Goal: Transaction & Acquisition: Purchase product/service

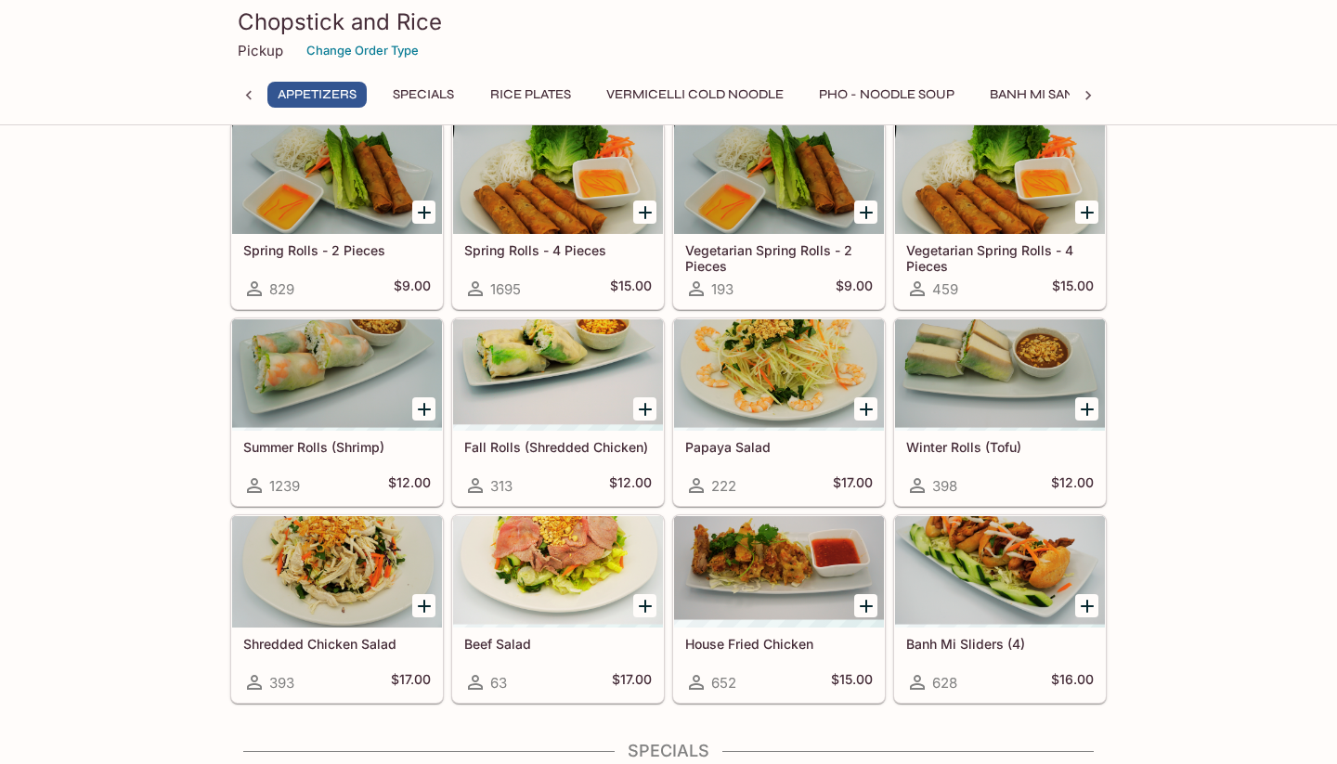
scroll to position [144, 0]
click at [414, 277] on h5 "$9.00" at bounding box center [412, 288] width 37 height 22
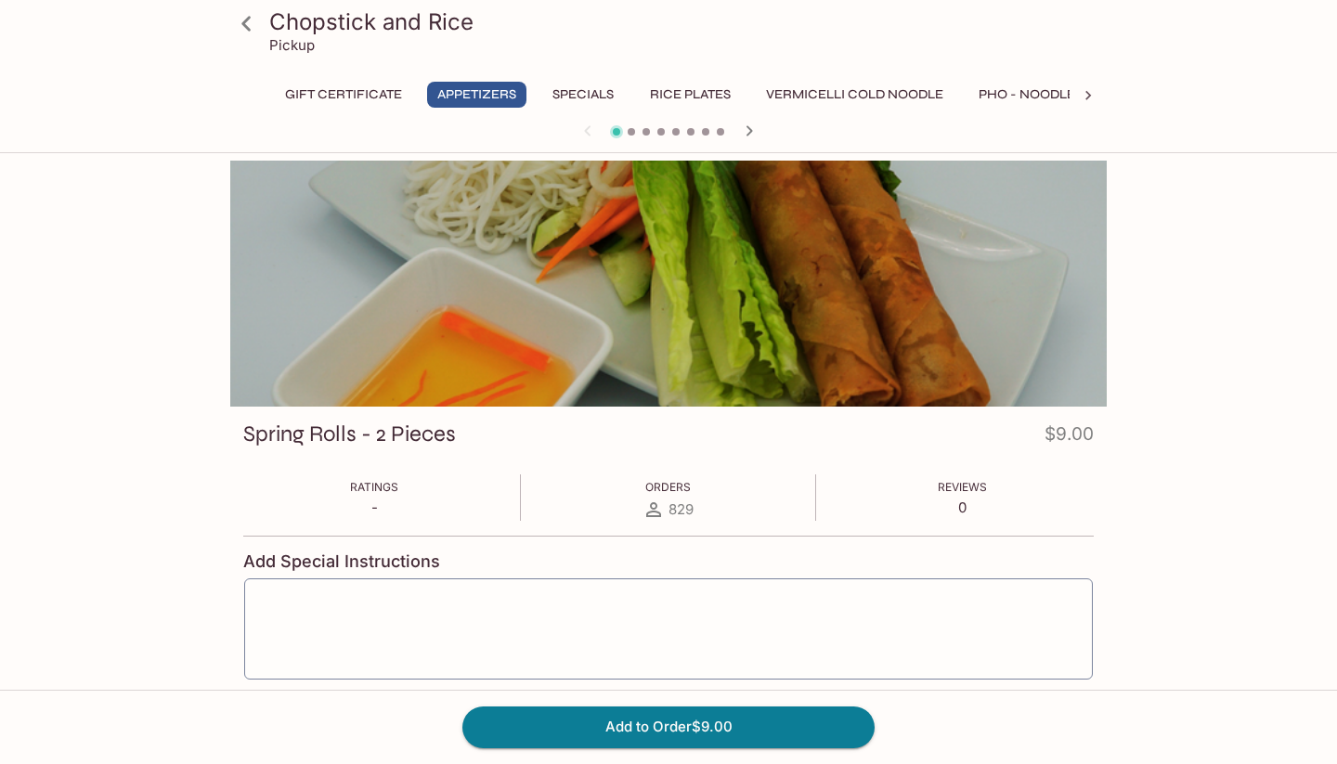
click at [251, 28] on icon at bounding box center [246, 23] width 32 height 32
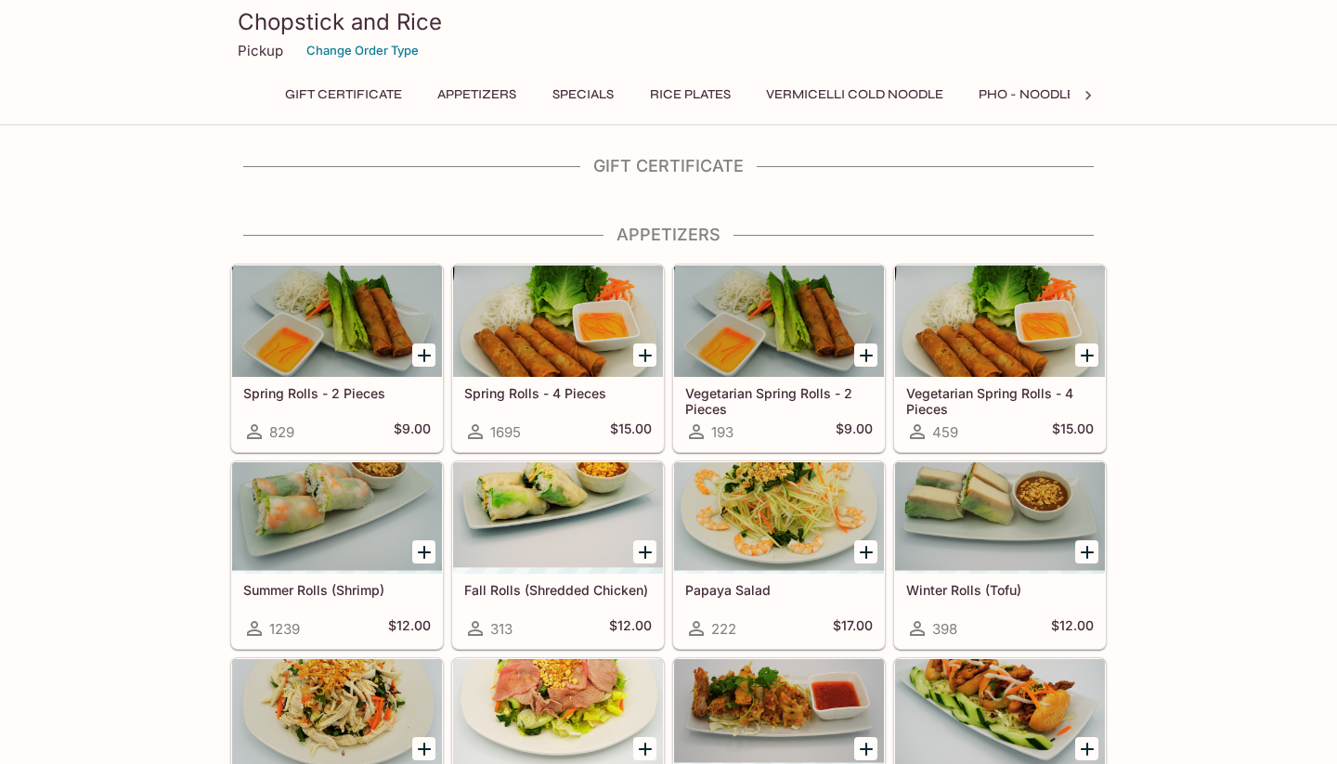
click at [515, 377] on div at bounding box center [558, 320] width 210 height 111
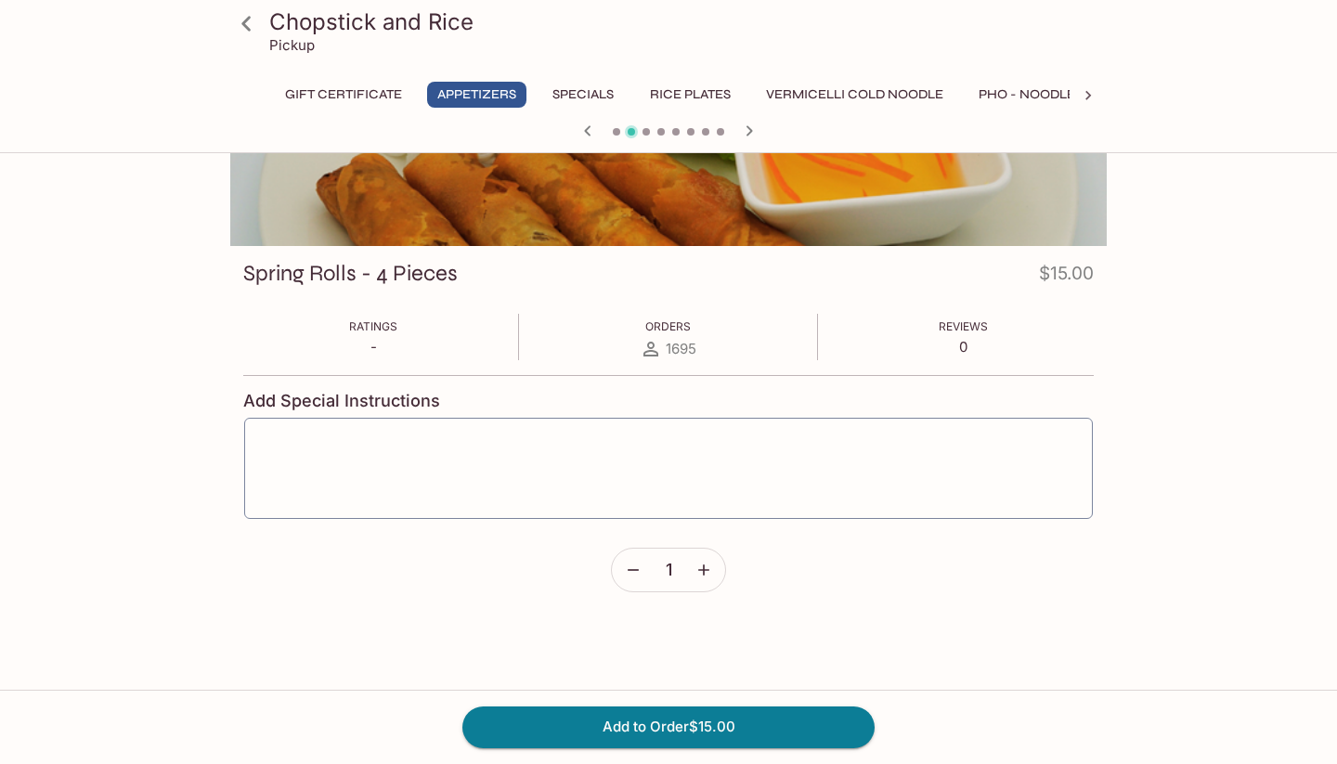
scroll to position [161, 0]
click at [617, 733] on button "Add to Order $15.00" at bounding box center [668, 726] width 412 height 41
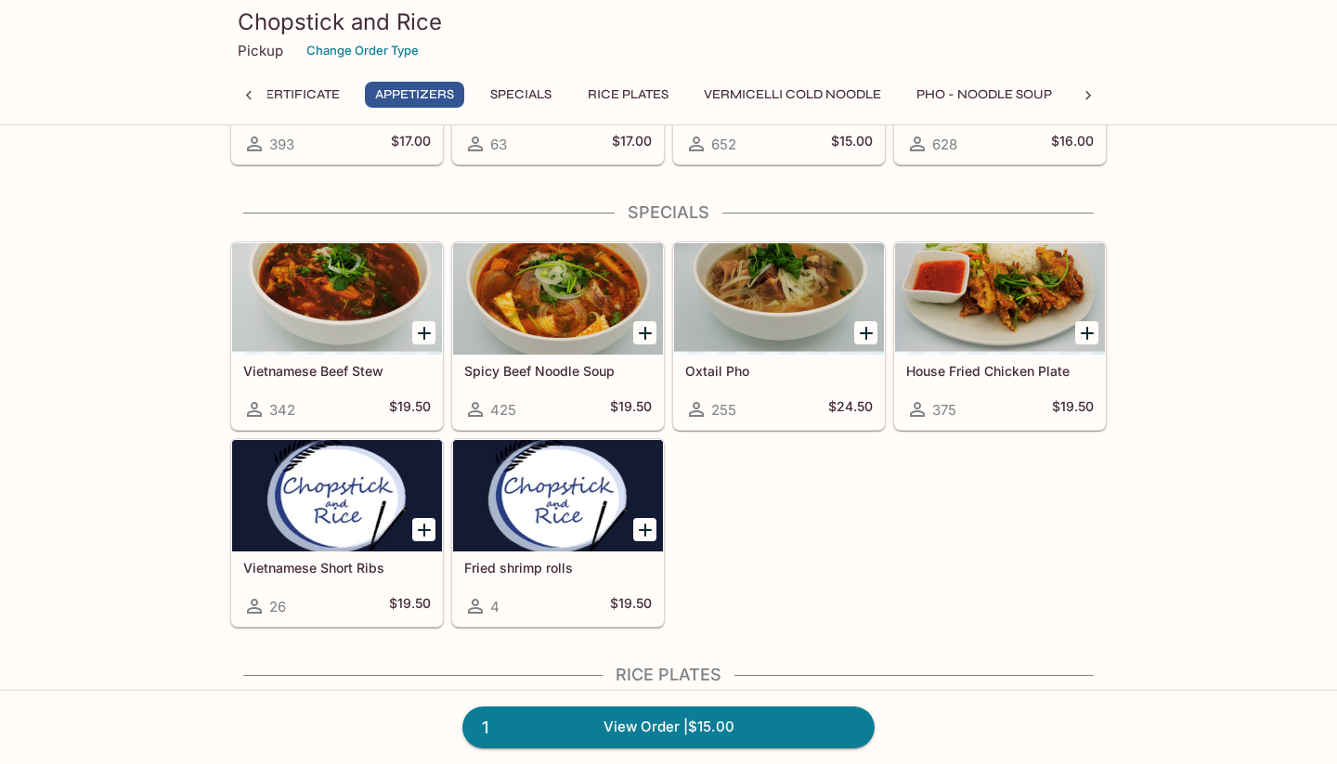
scroll to position [674, 0]
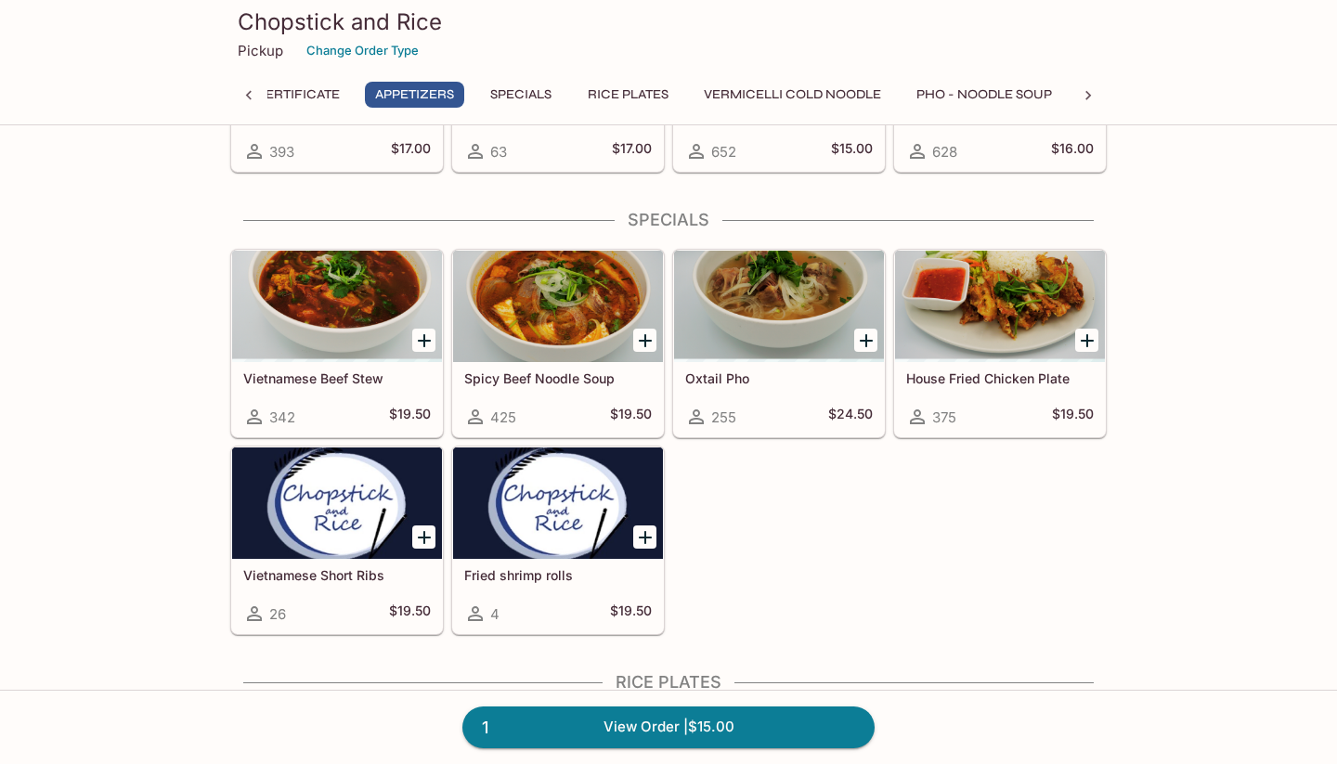
click at [811, 348] on div at bounding box center [779, 306] width 210 height 111
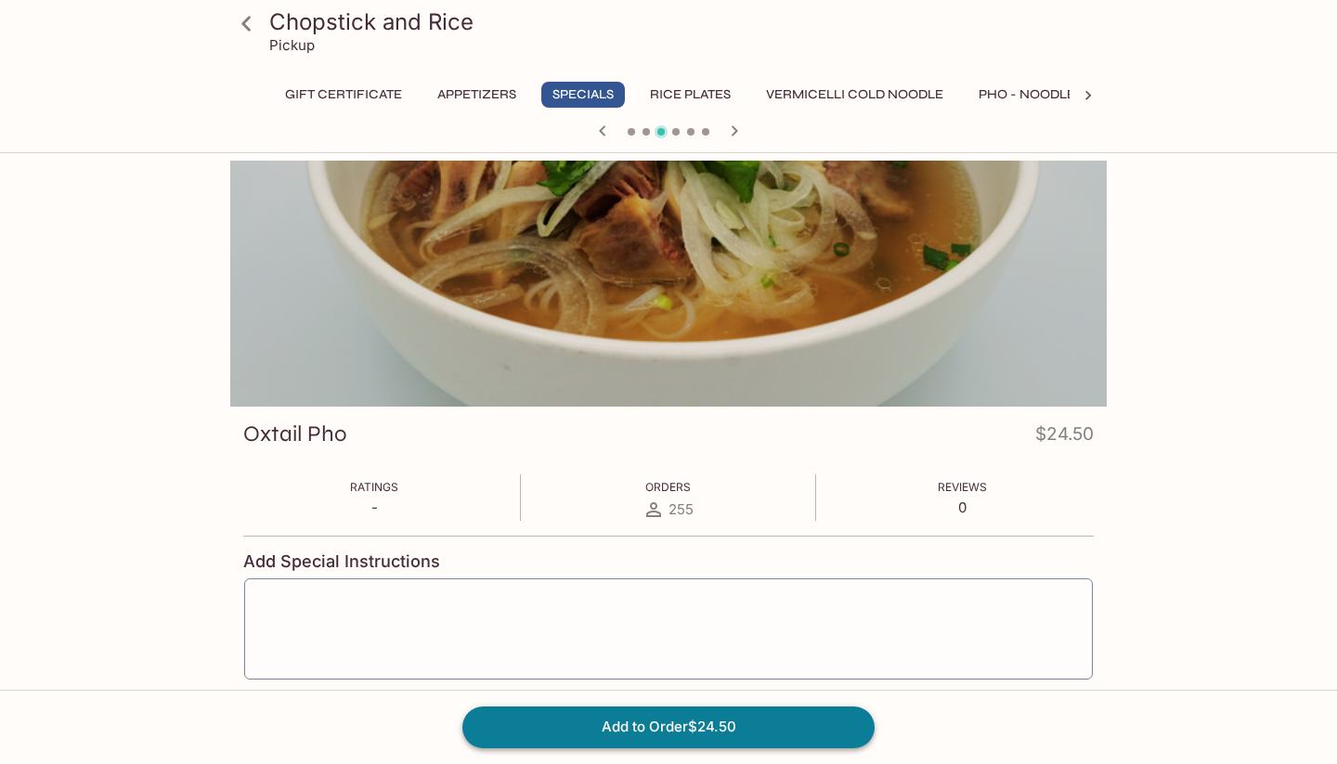
click at [722, 723] on button "Add to Order $24.50" at bounding box center [668, 726] width 412 height 41
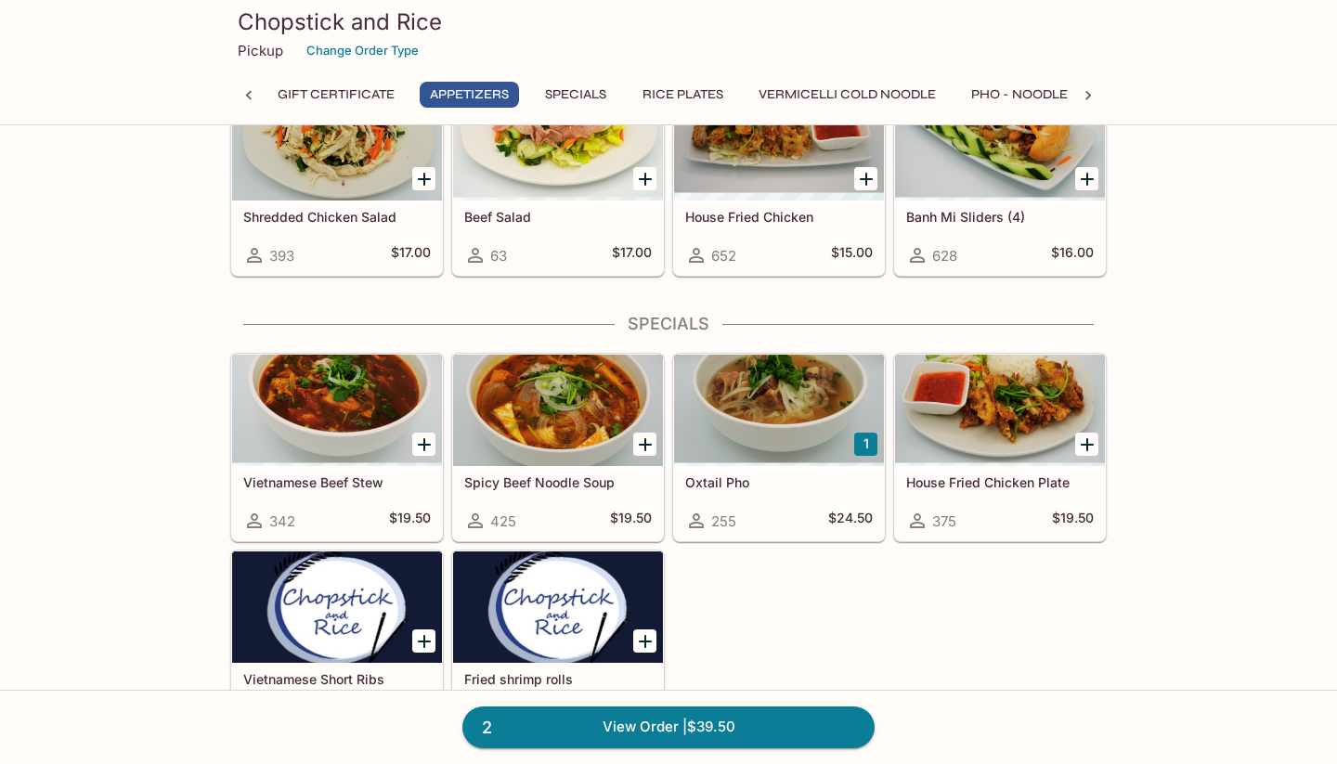
scroll to position [572, 0]
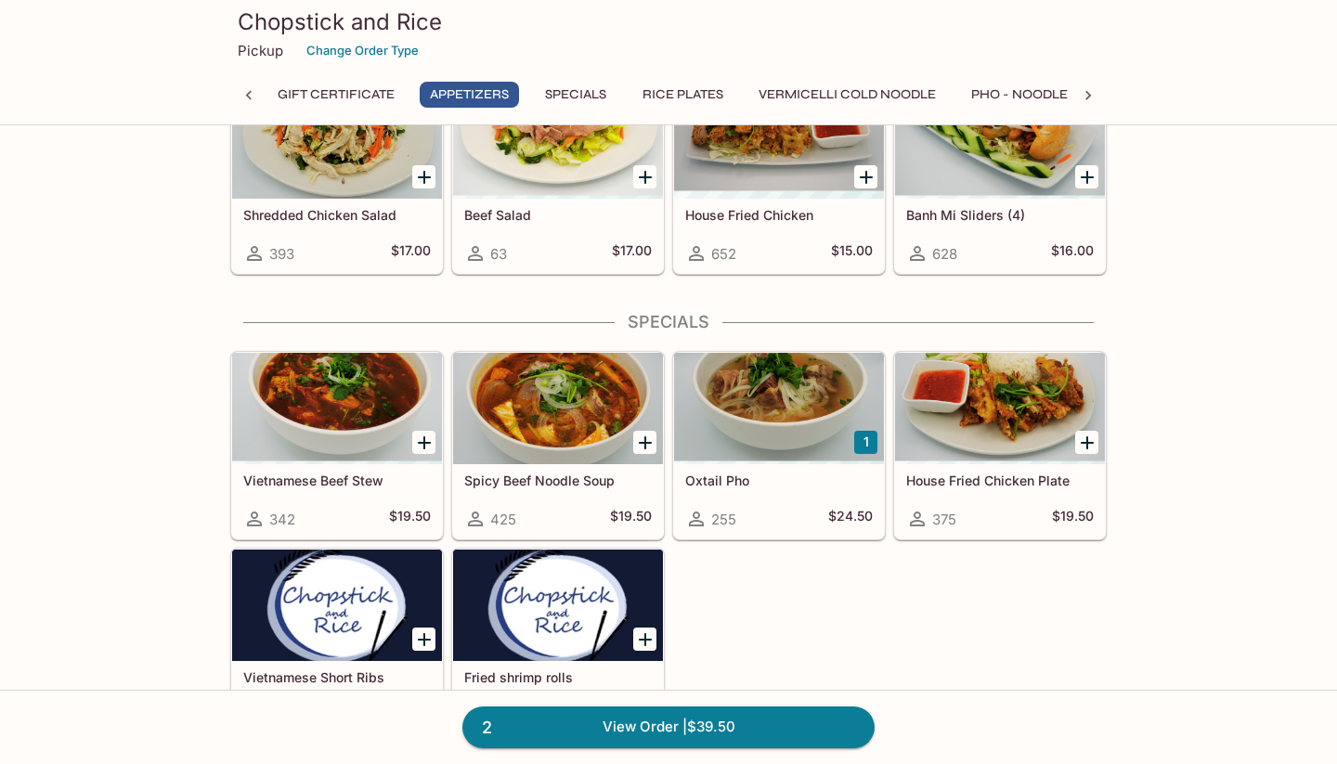
click at [995, 478] on h5 "House Fried Chicken Plate" at bounding box center [999, 480] width 187 height 16
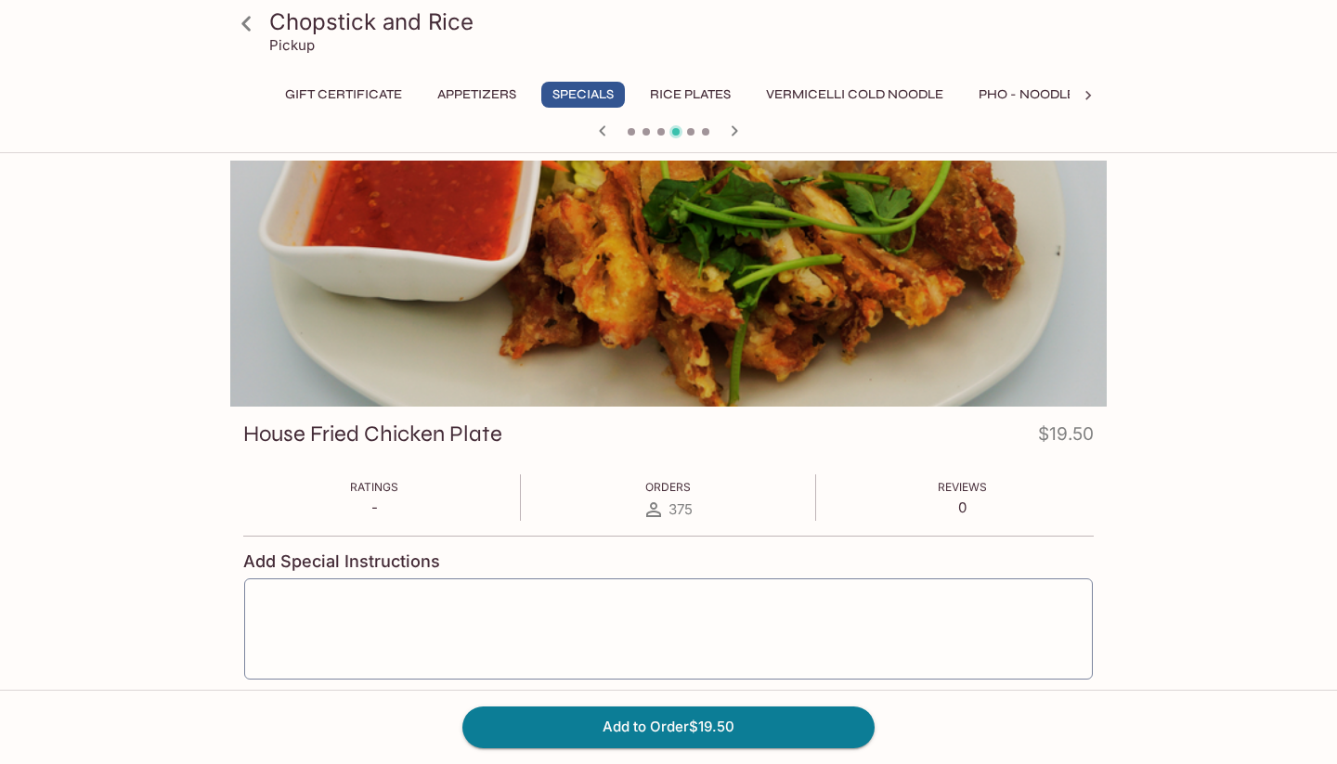
click at [252, 23] on icon at bounding box center [246, 23] width 32 height 32
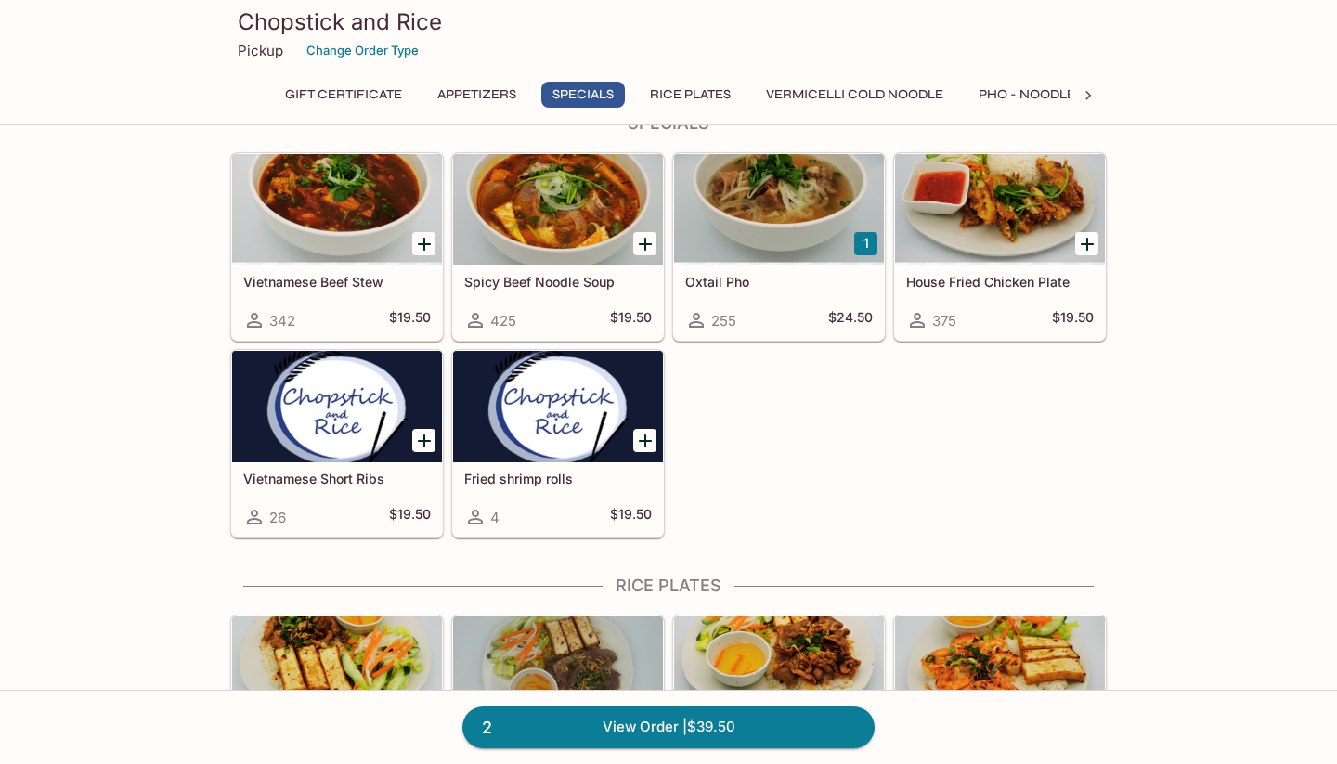
scroll to position [764, 0]
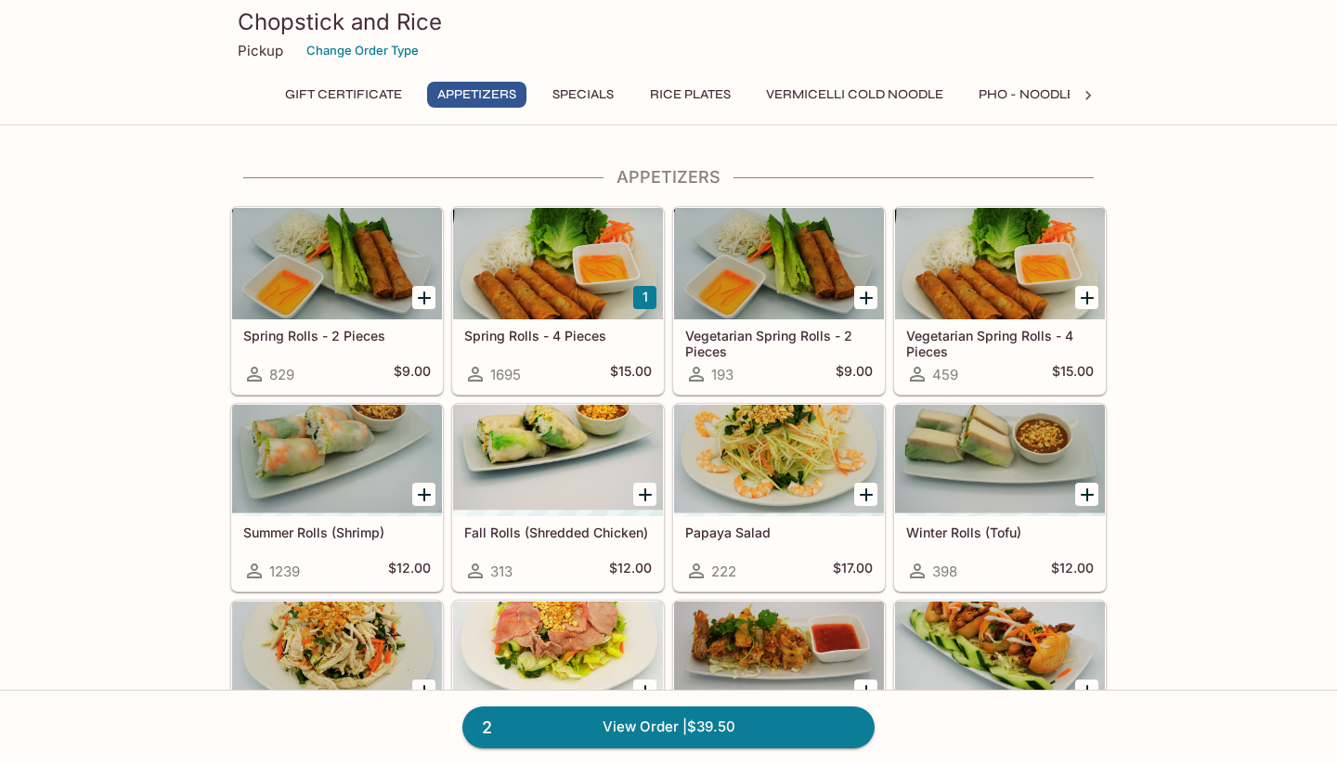
scroll to position [68, 0]
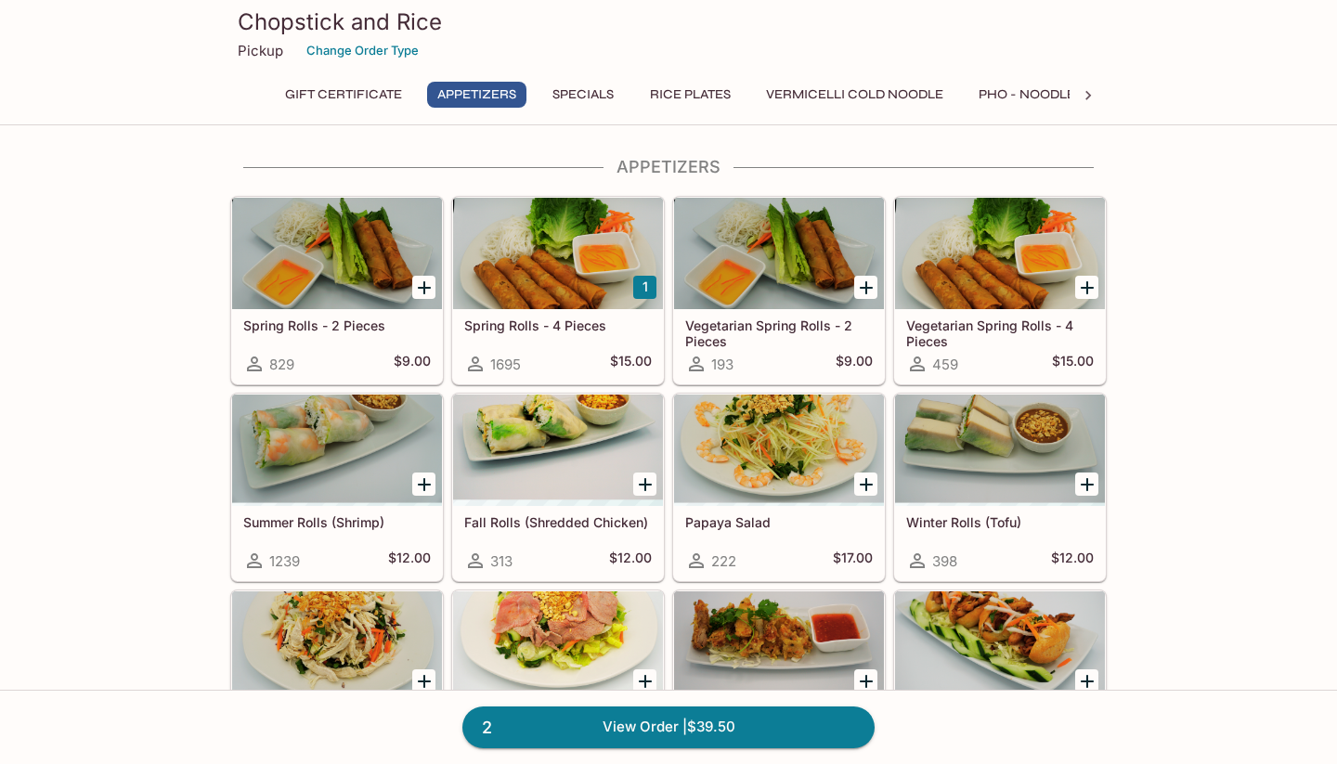
click at [545, 281] on div at bounding box center [558, 253] width 210 height 111
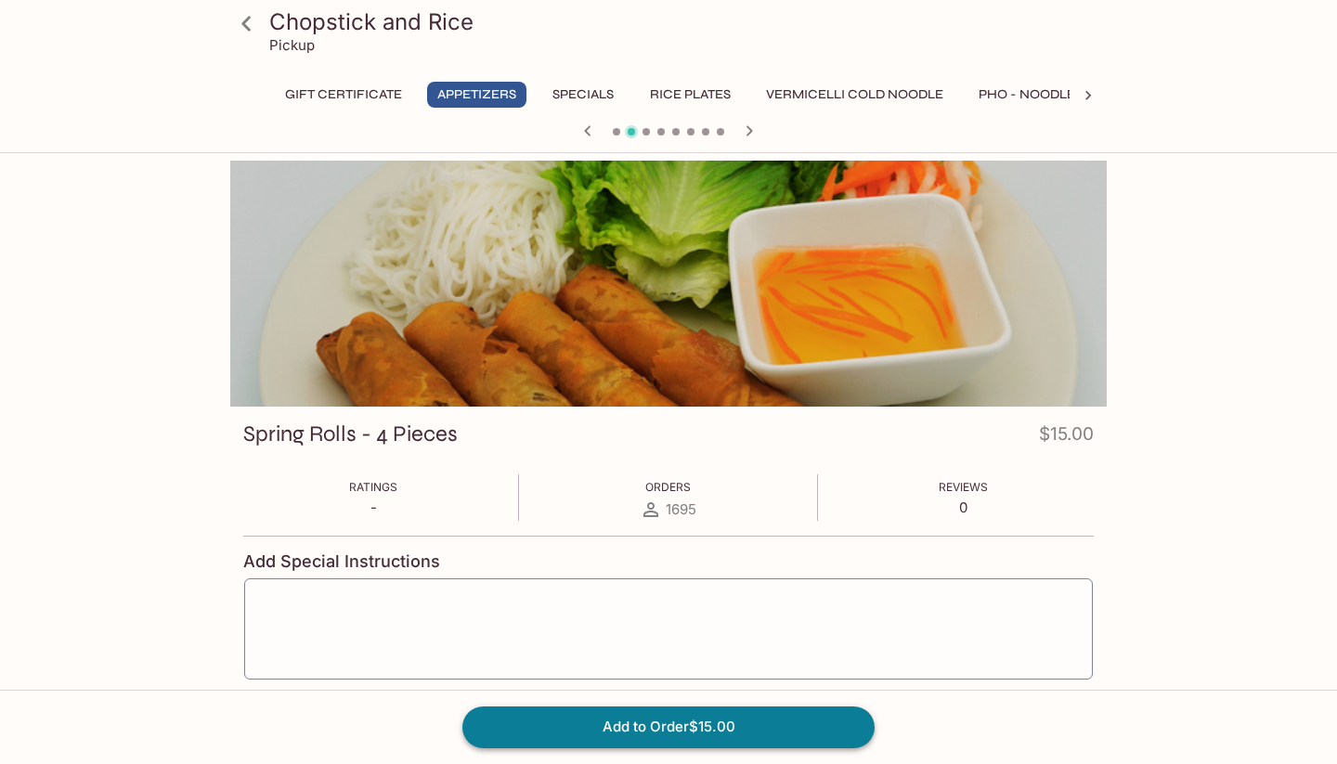
click at [660, 726] on button "Add to Order $15.00" at bounding box center [668, 726] width 412 height 41
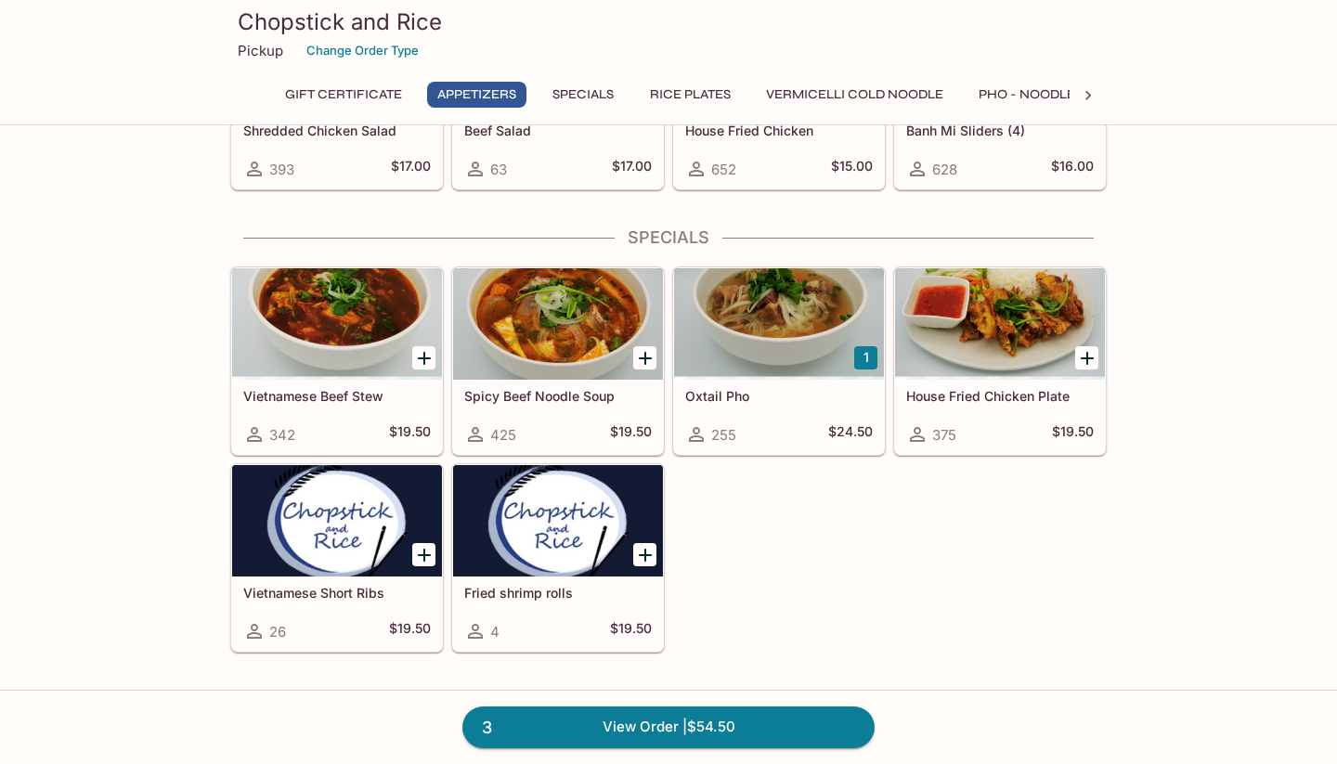
scroll to position [657, 0]
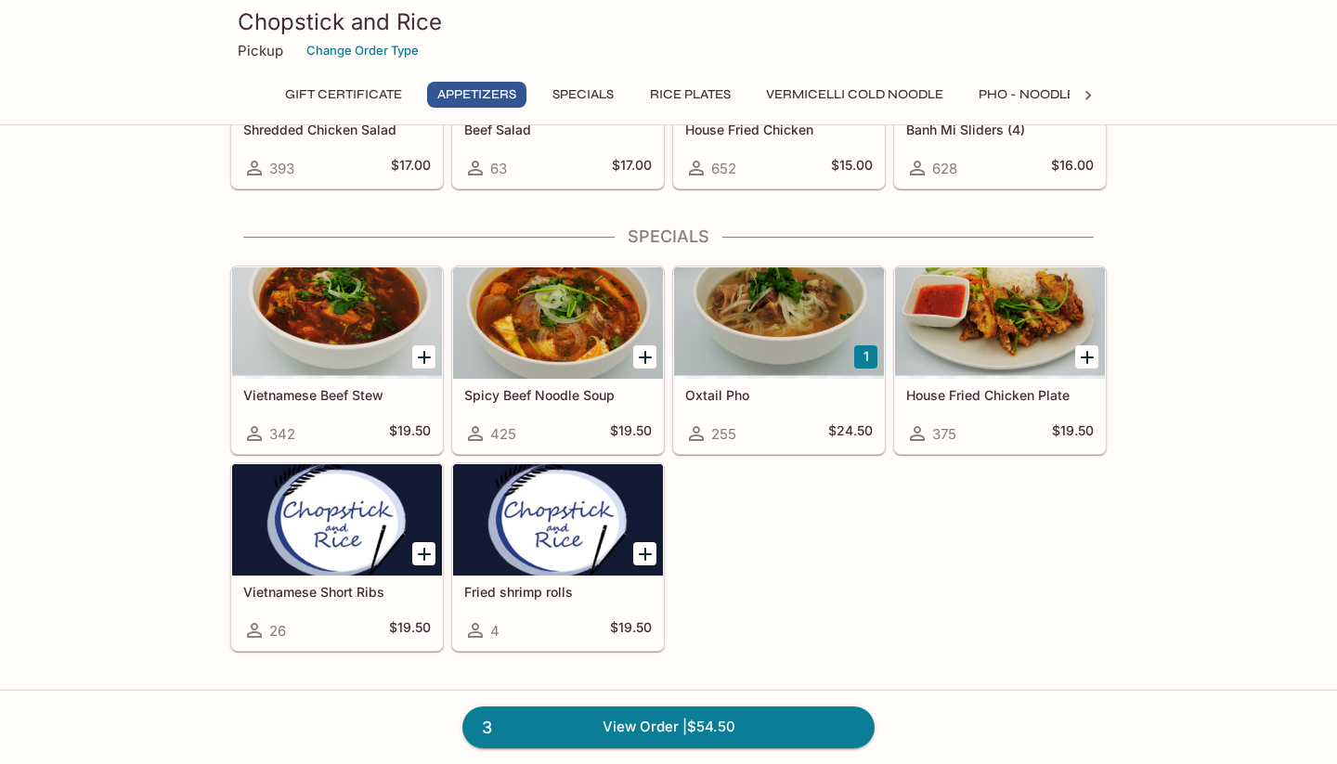
click at [758, 406] on div "Oxtail Pho 255 $24.50" at bounding box center [779, 416] width 210 height 74
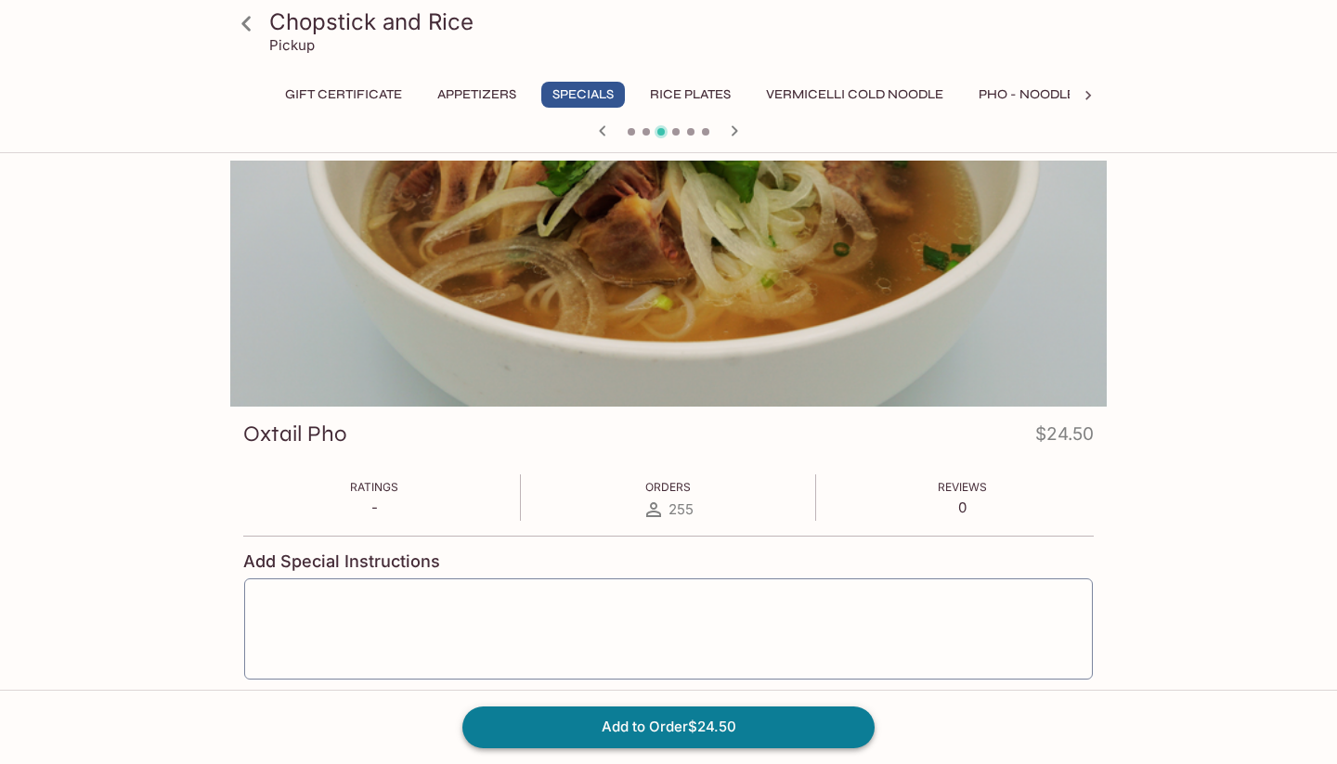
click at [736, 718] on button "Add to Order $24.50" at bounding box center [668, 726] width 412 height 41
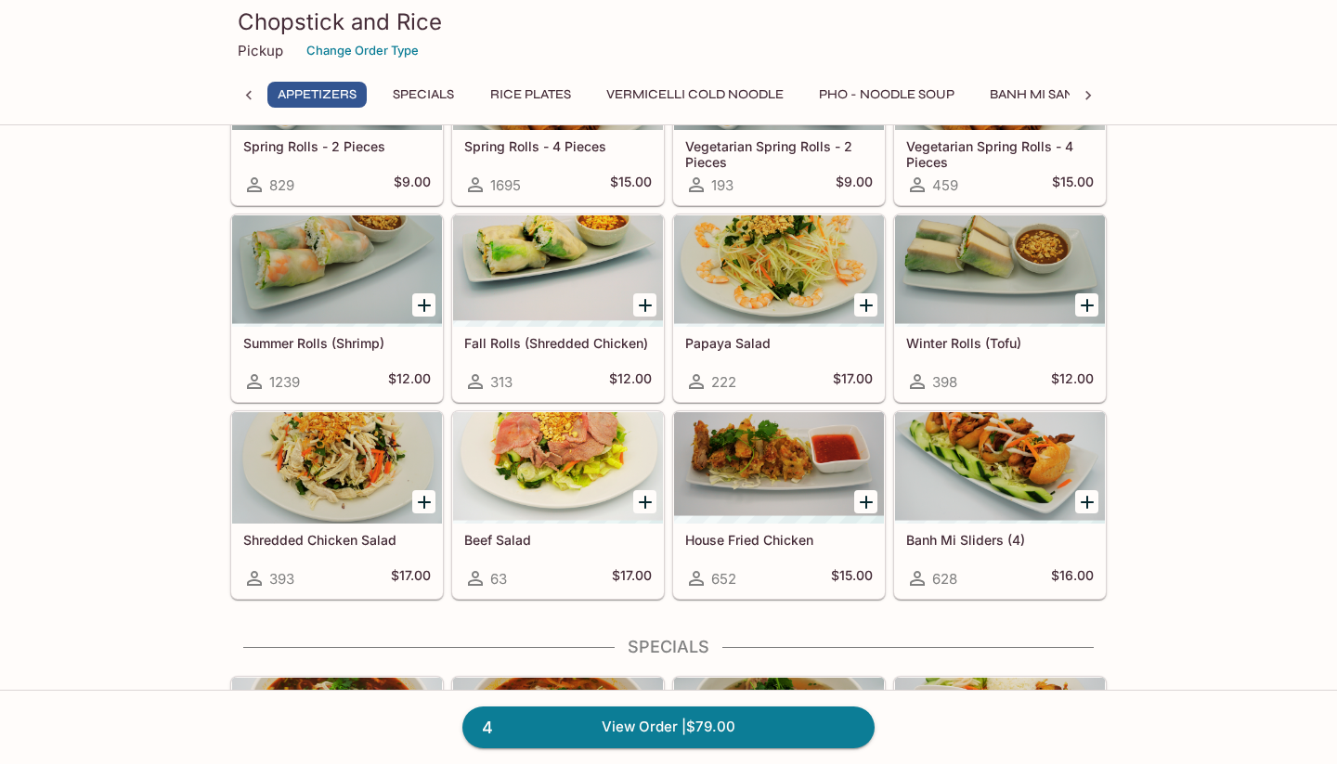
click at [749, 495] on div at bounding box center [779, 467] width 210 height 111
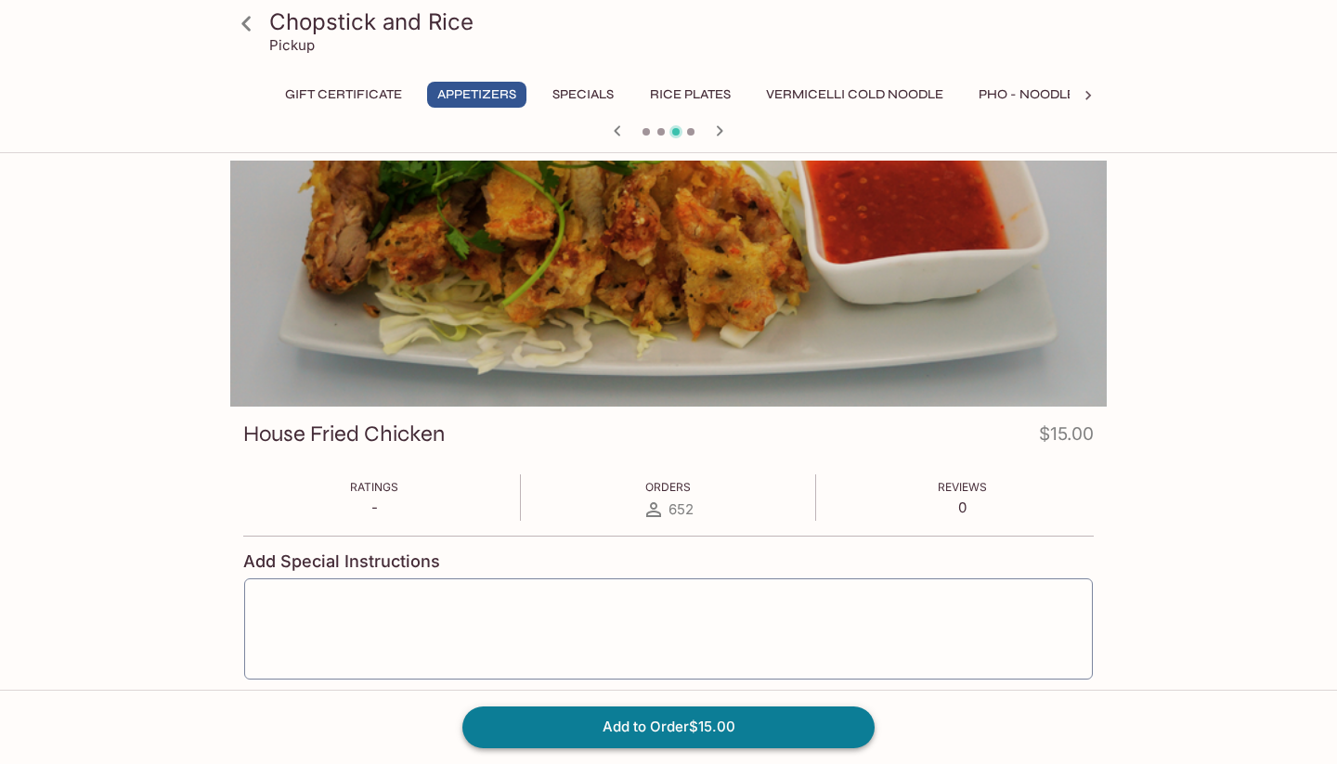
click at [763, 732] on button "Add to Order $15.00" at bounding box center [668, 726] width 412 height 41
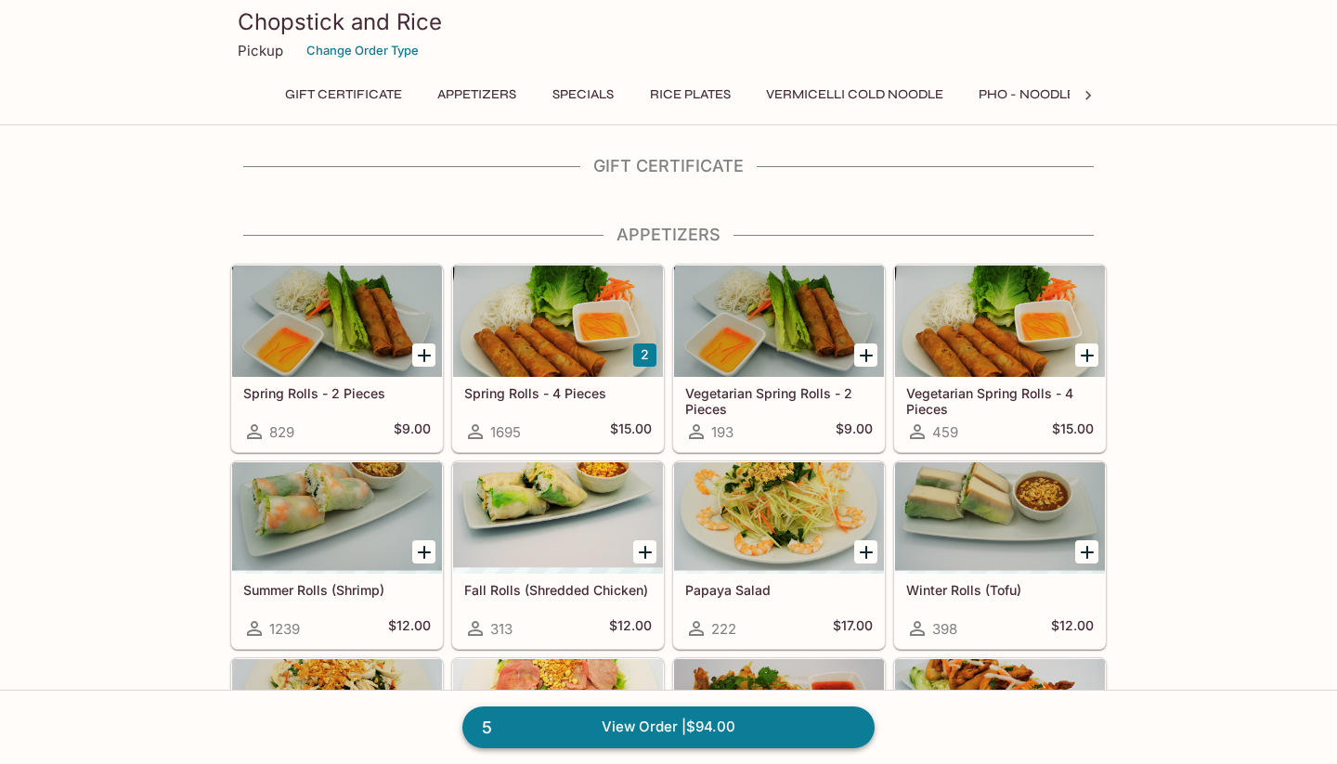
click at [668, 724] on link "5 View Order | $94.00" at bounding box center [668, 726] width 412 height 41
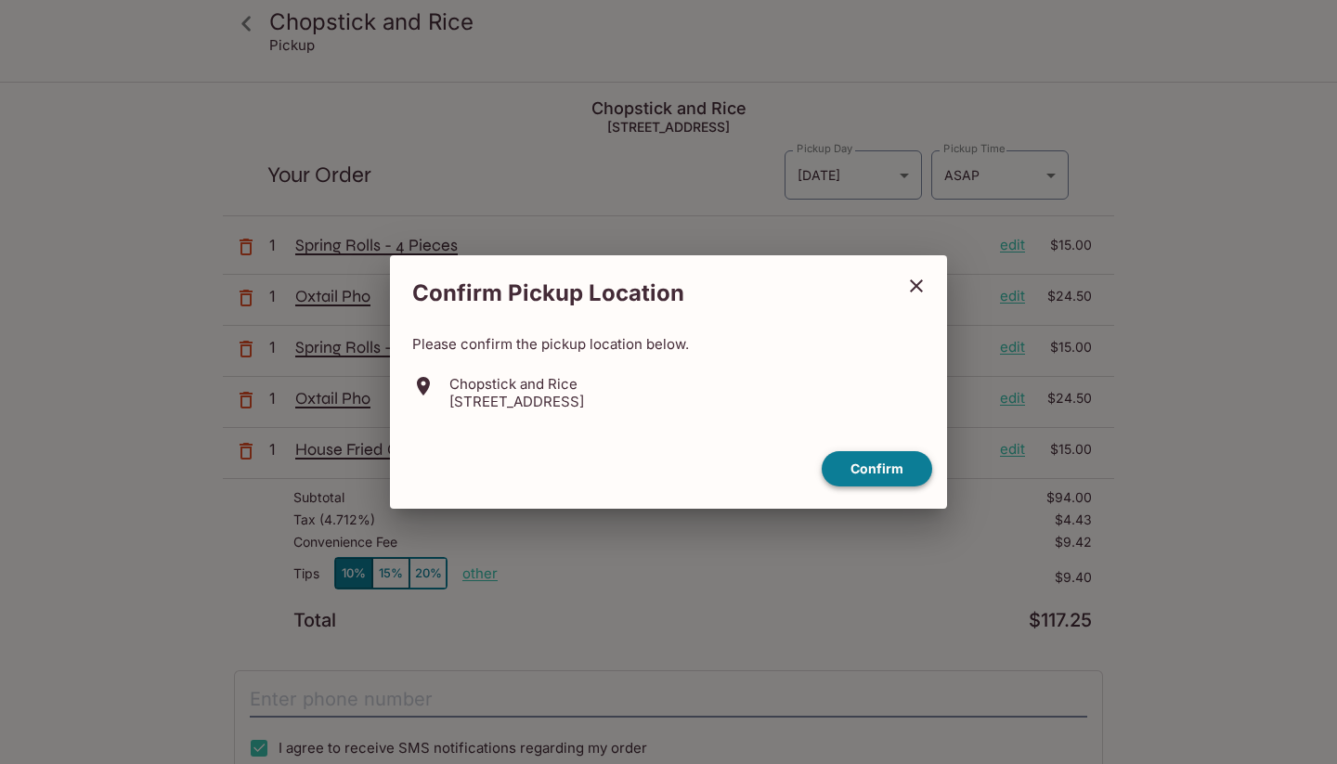
click at [851, 472] on button "Confirm" at bounding box center [876, 469] width 110 height 36
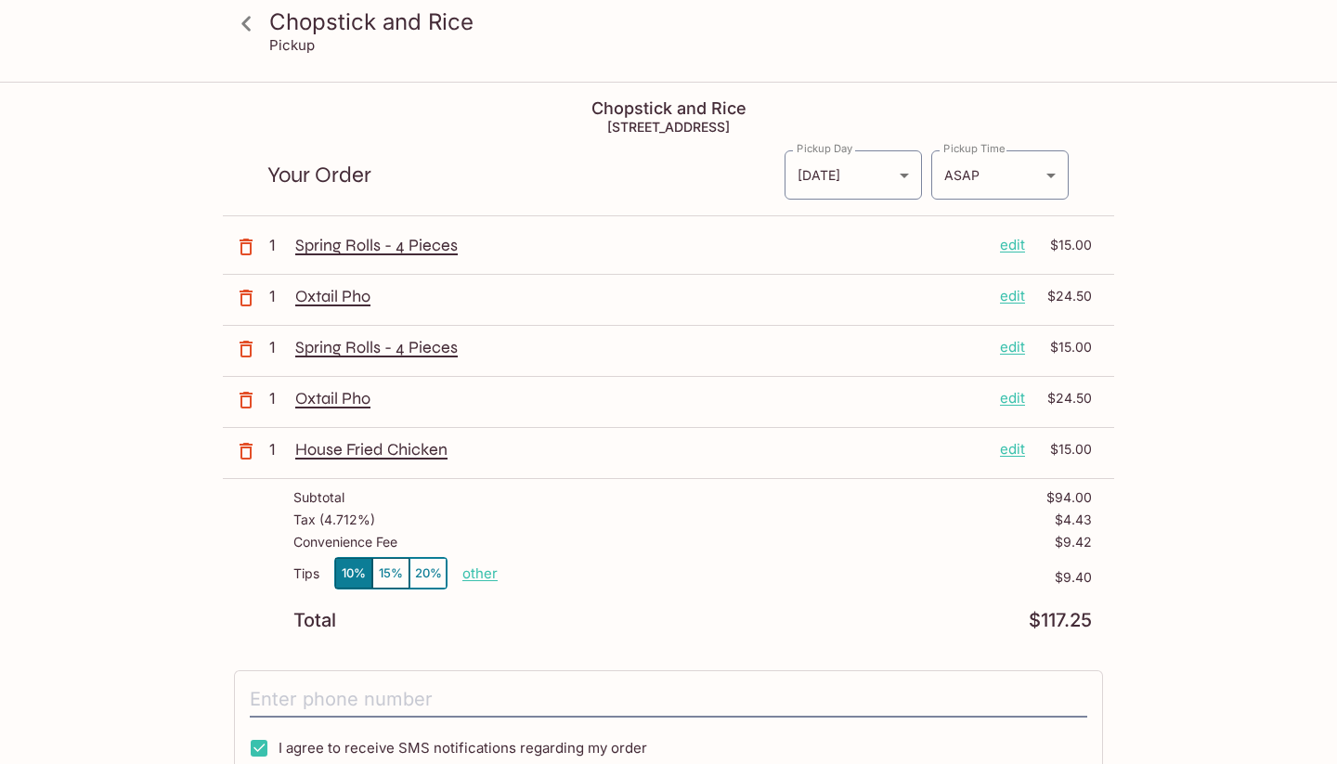
click at [244, 355] on icon "button" at bounding box center [246, 349] width 22 height 22
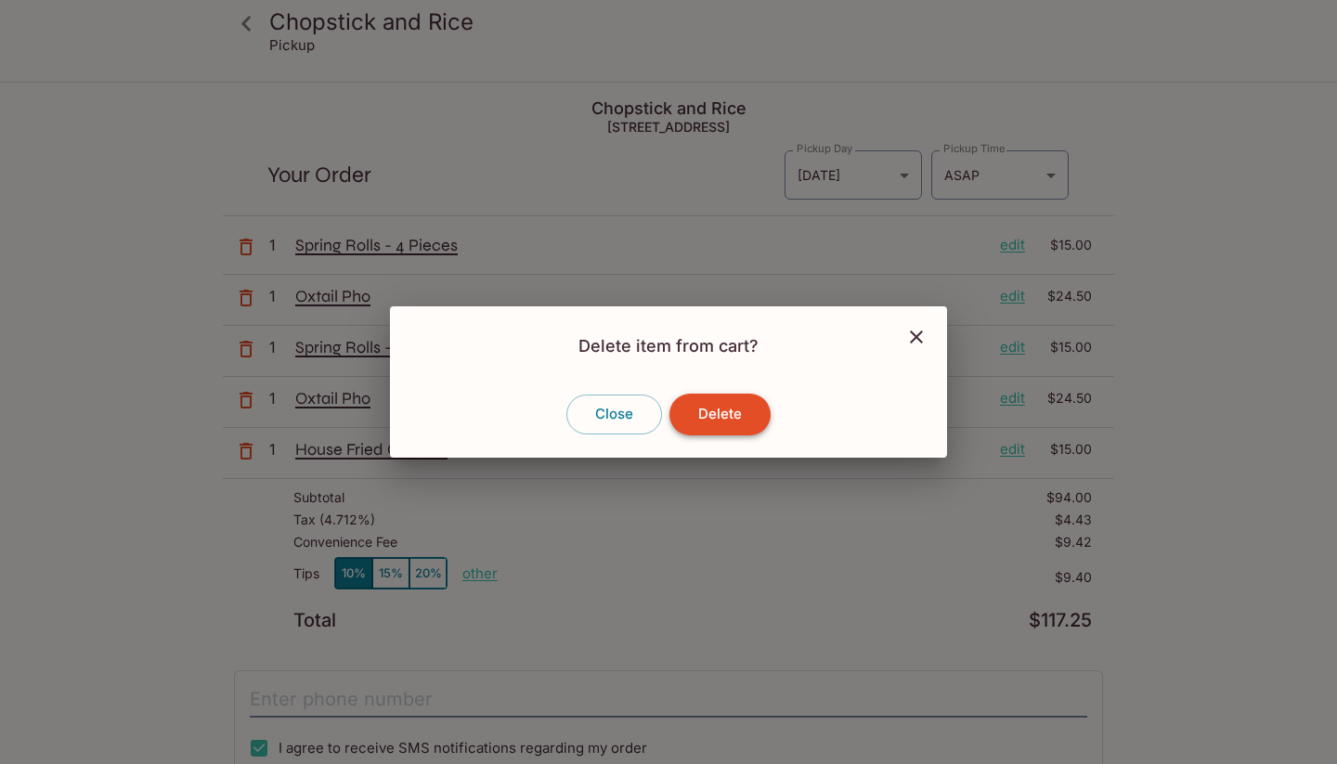
click at [728, 408] on button "Delete" at bounding box center [719, 414] width 101 height 41
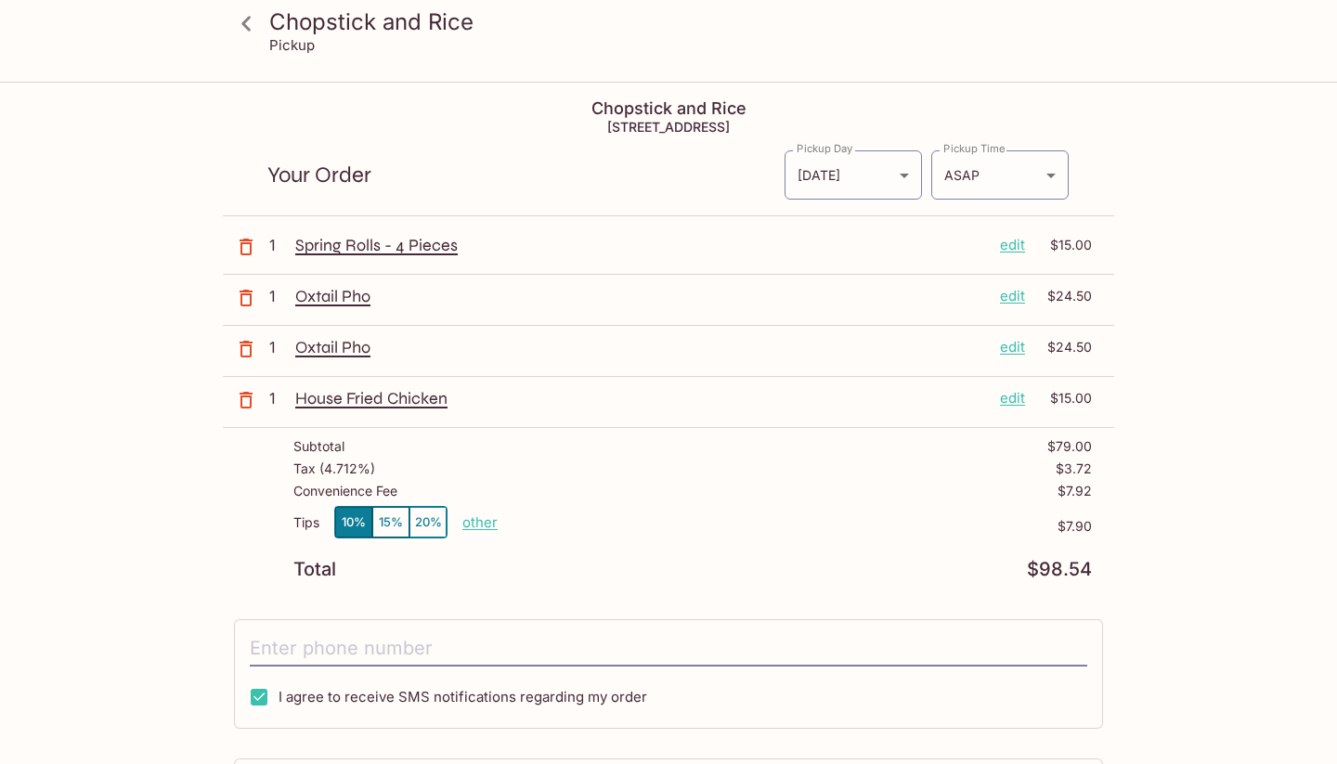
click at [252, 340] on icon "button" at bounding box center [246, 349] width 22 height 22
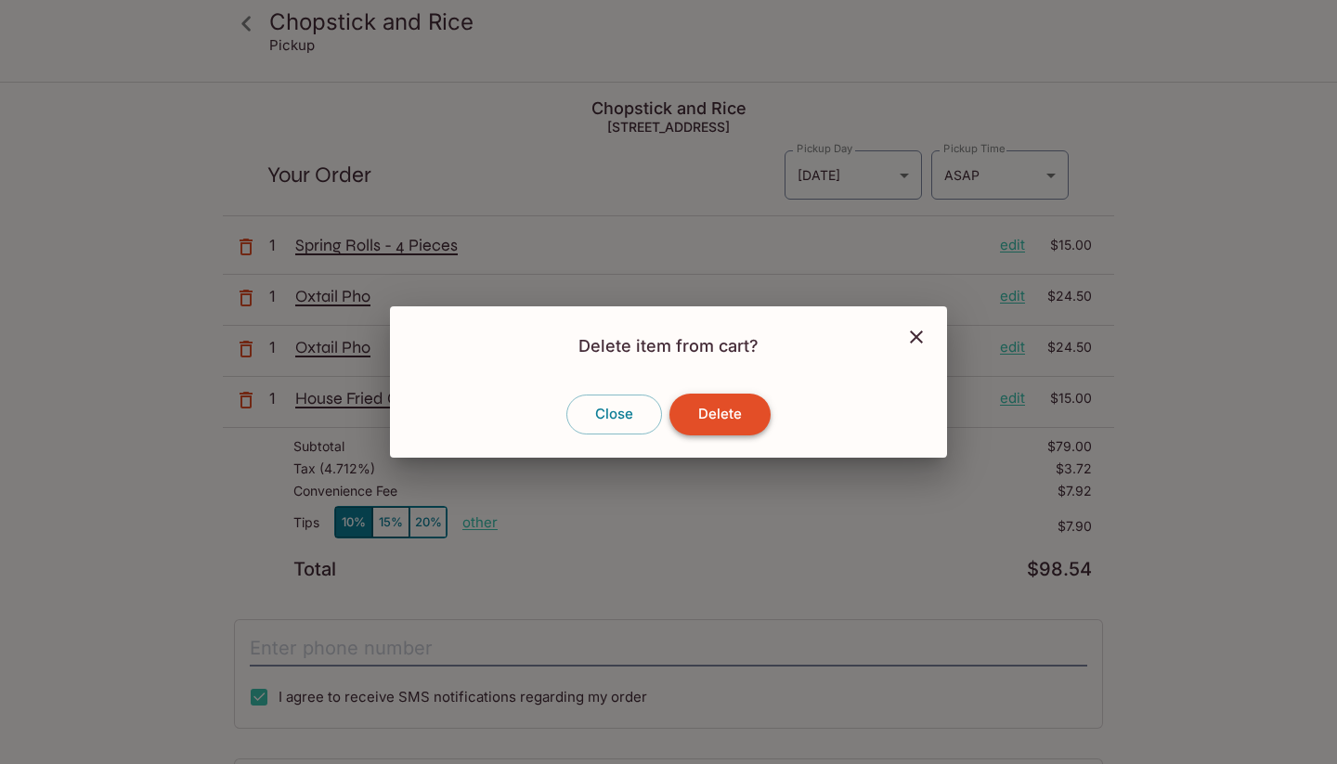
click at [716, 416] on button "Delete" at bounding box center [719, 414] width 101 height 41
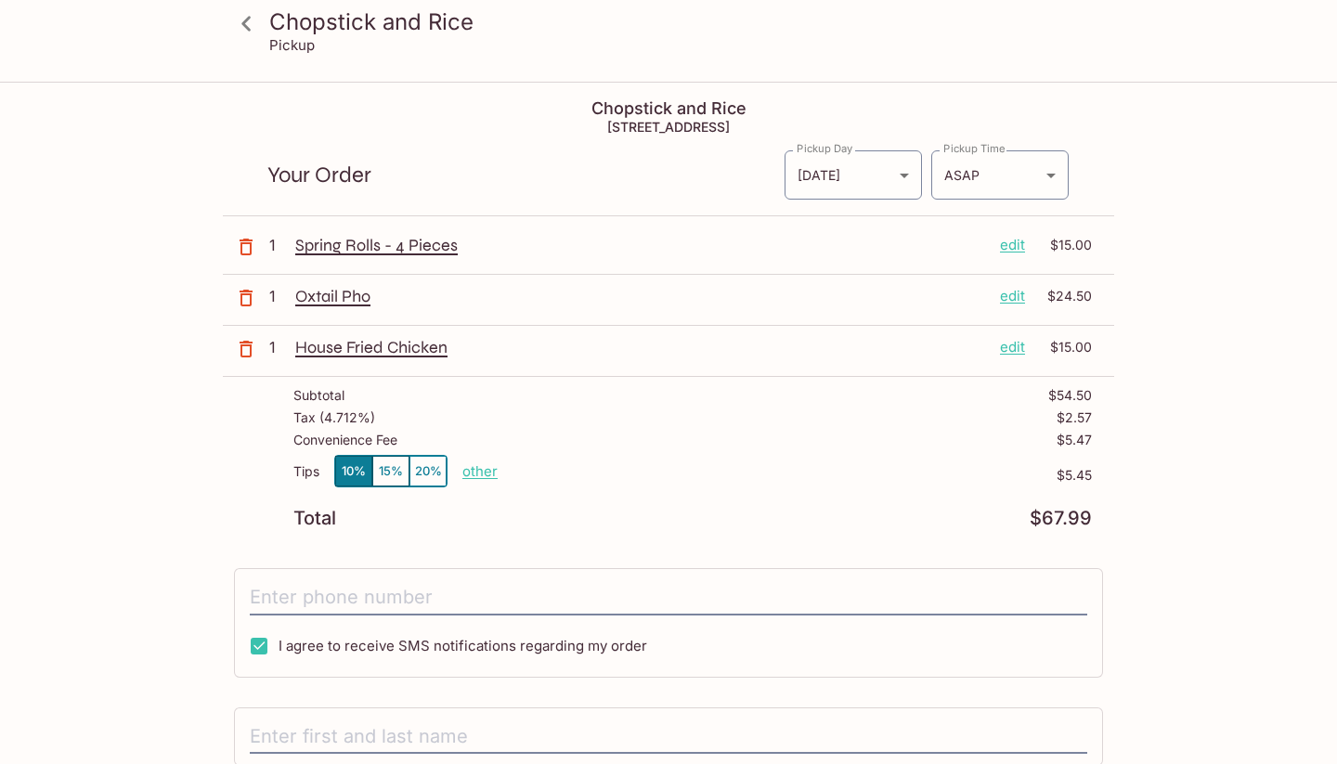
click at [250, 252] on icon "button" at bounding box center [245, 247] width 13 height 17
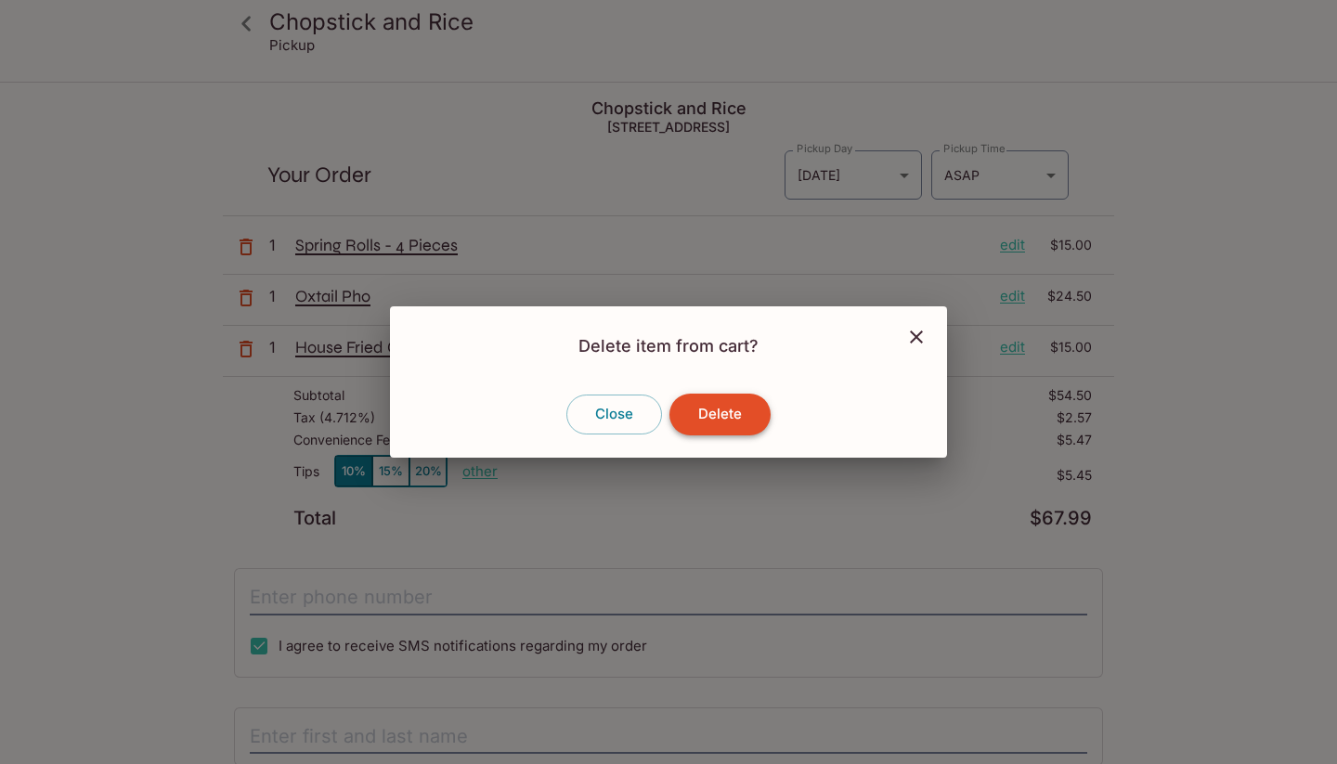
click at [707, 397] on button "Delete" at bounding box center [719, 414] width 101 height 41
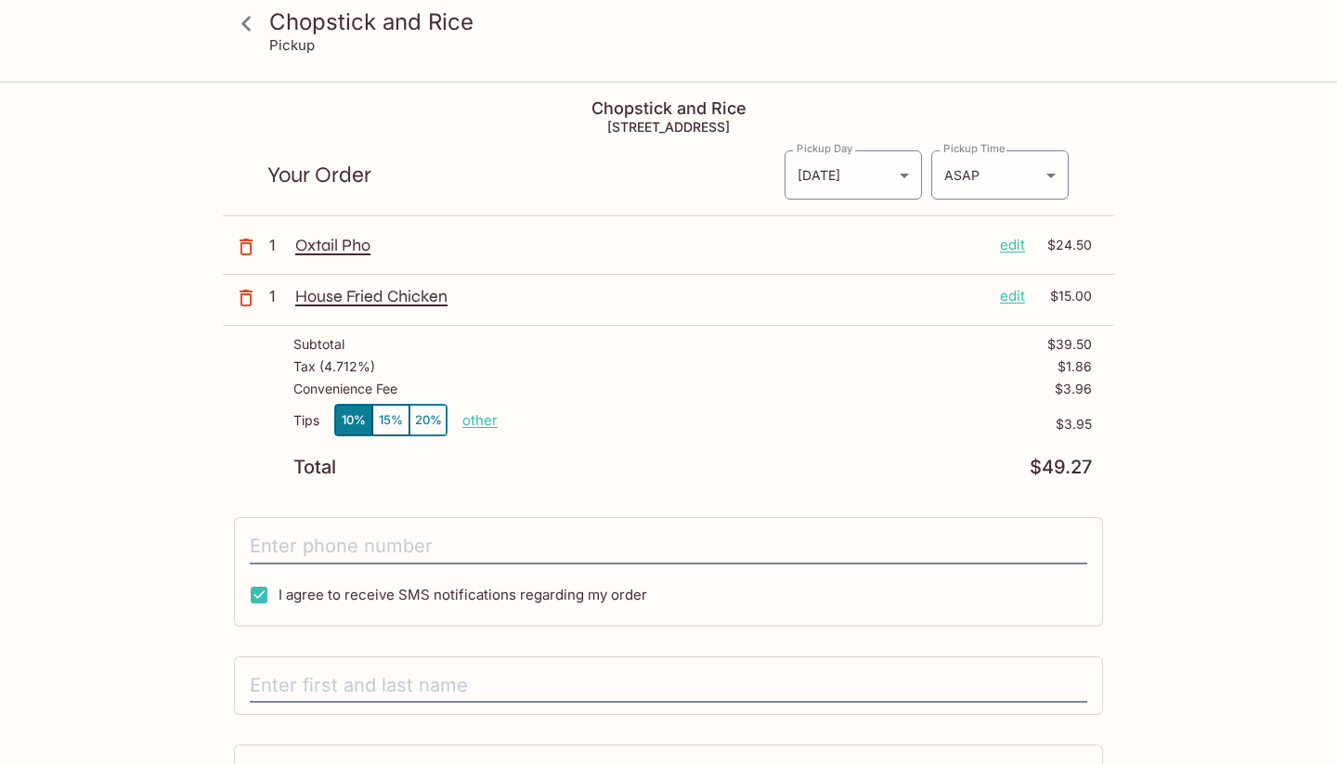
click at [243, 251] on icon "button" at bounding box center [246, 247] width 22 height 22
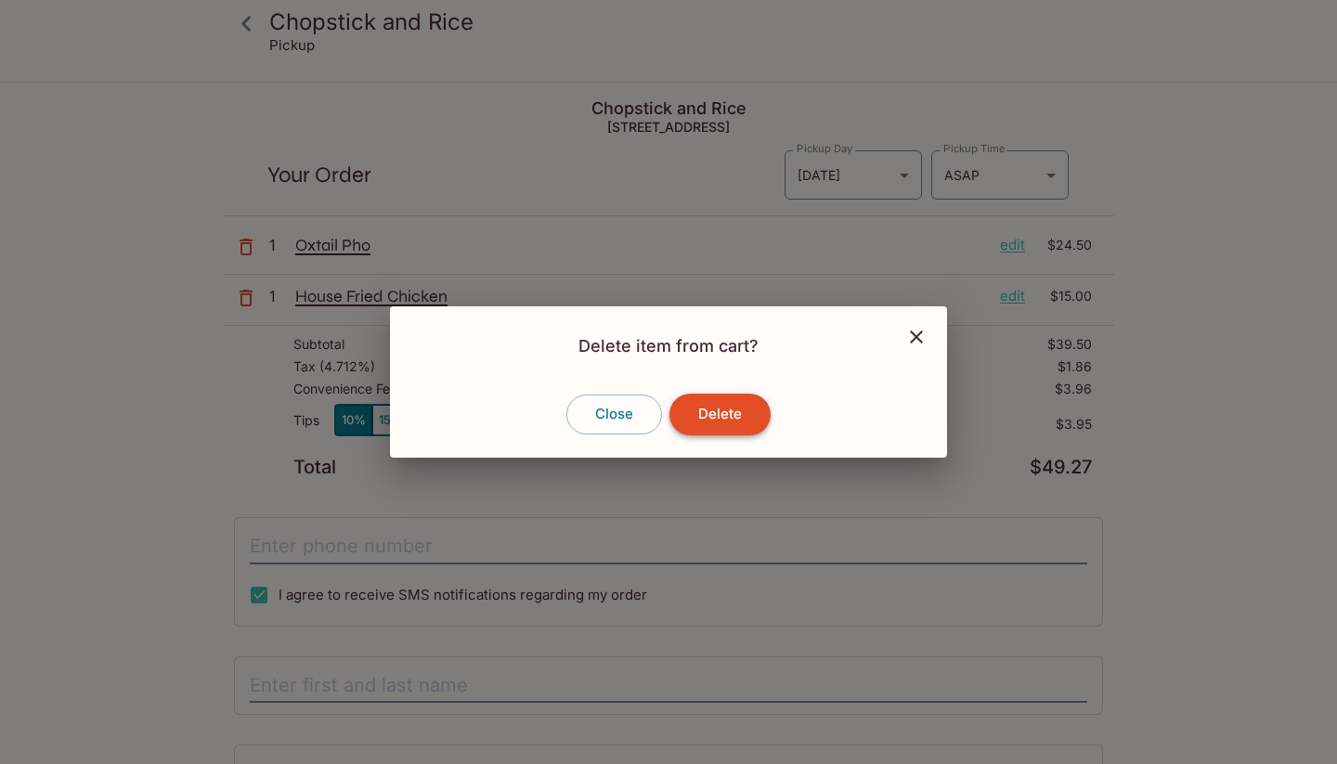
click at [718, 407] on button "Delete" at bounding box center [719, 414] width 101 height 41
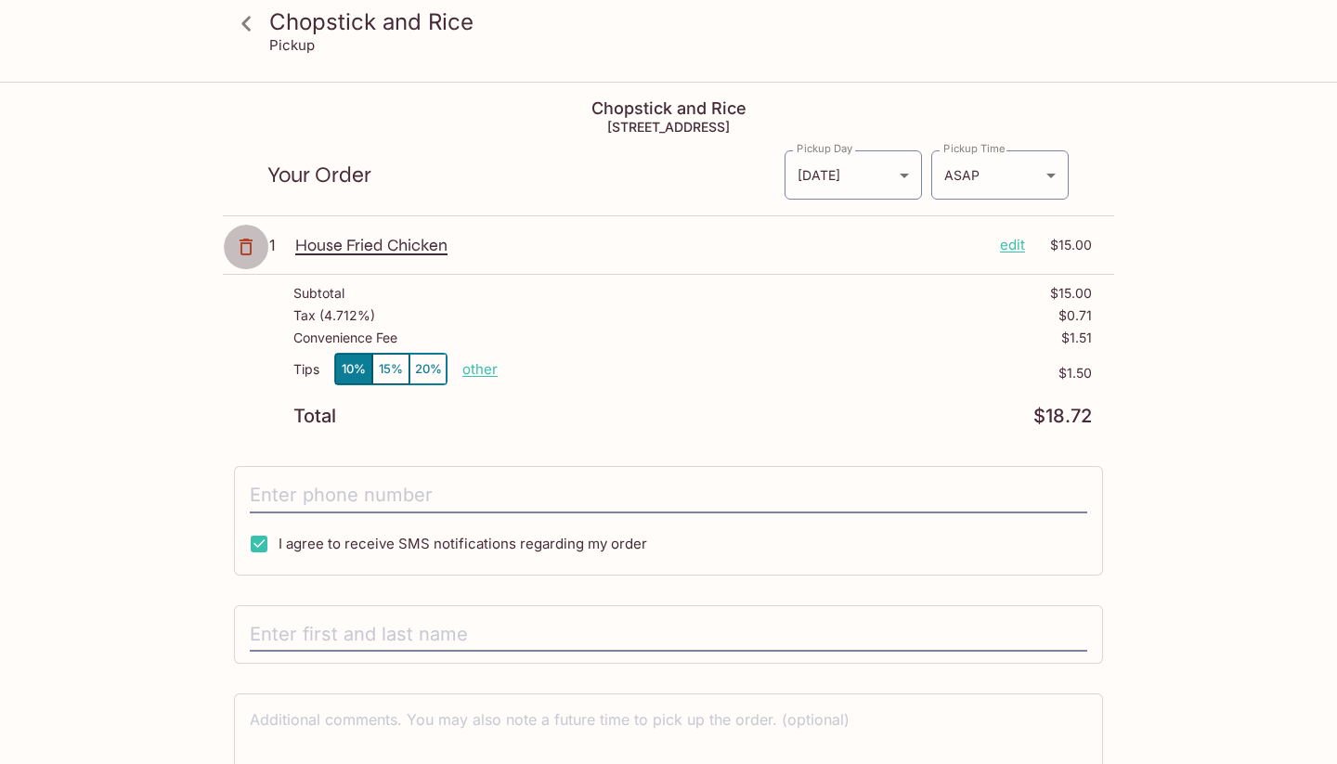
click at [252, 240] on icon "button" at bounding box center [245, 247] width 13 height 17
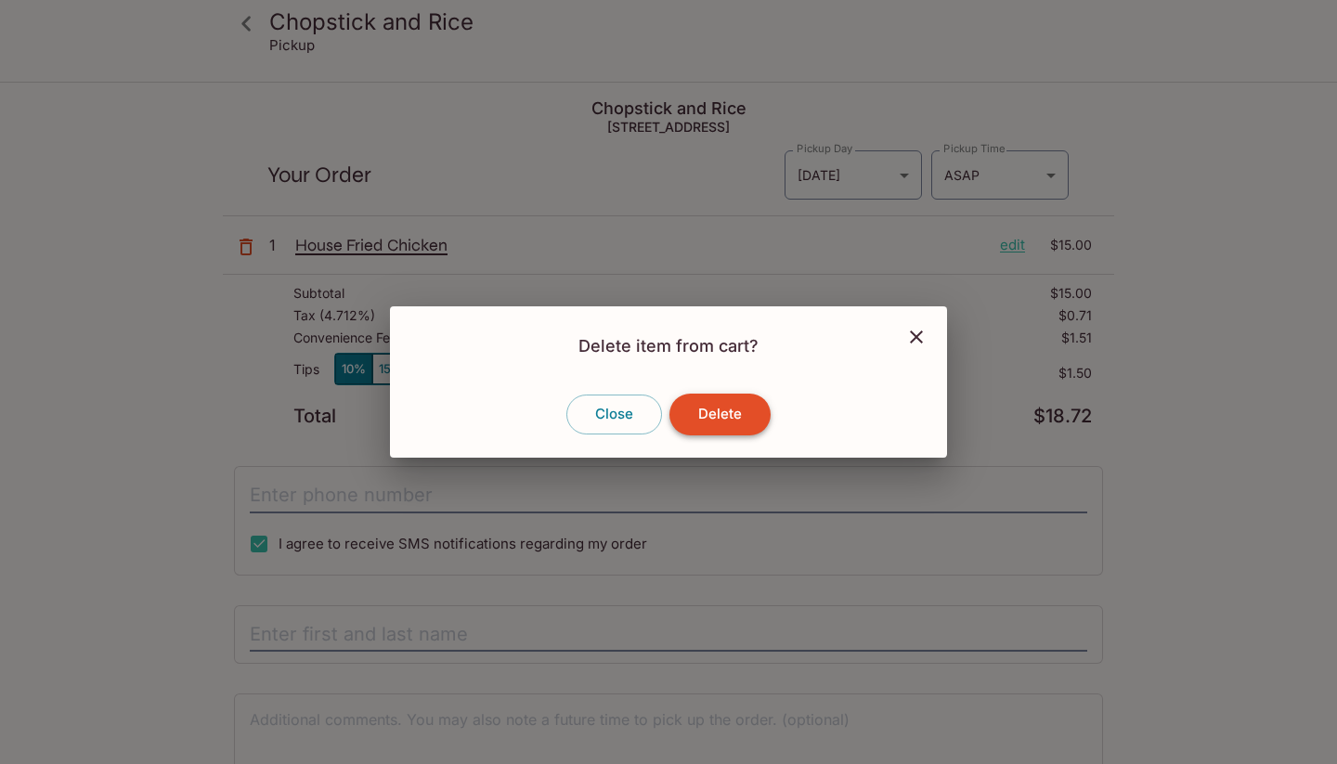
click at [721, 418] on button "Delete" at bounding box center [719, 414] width 101 height 41
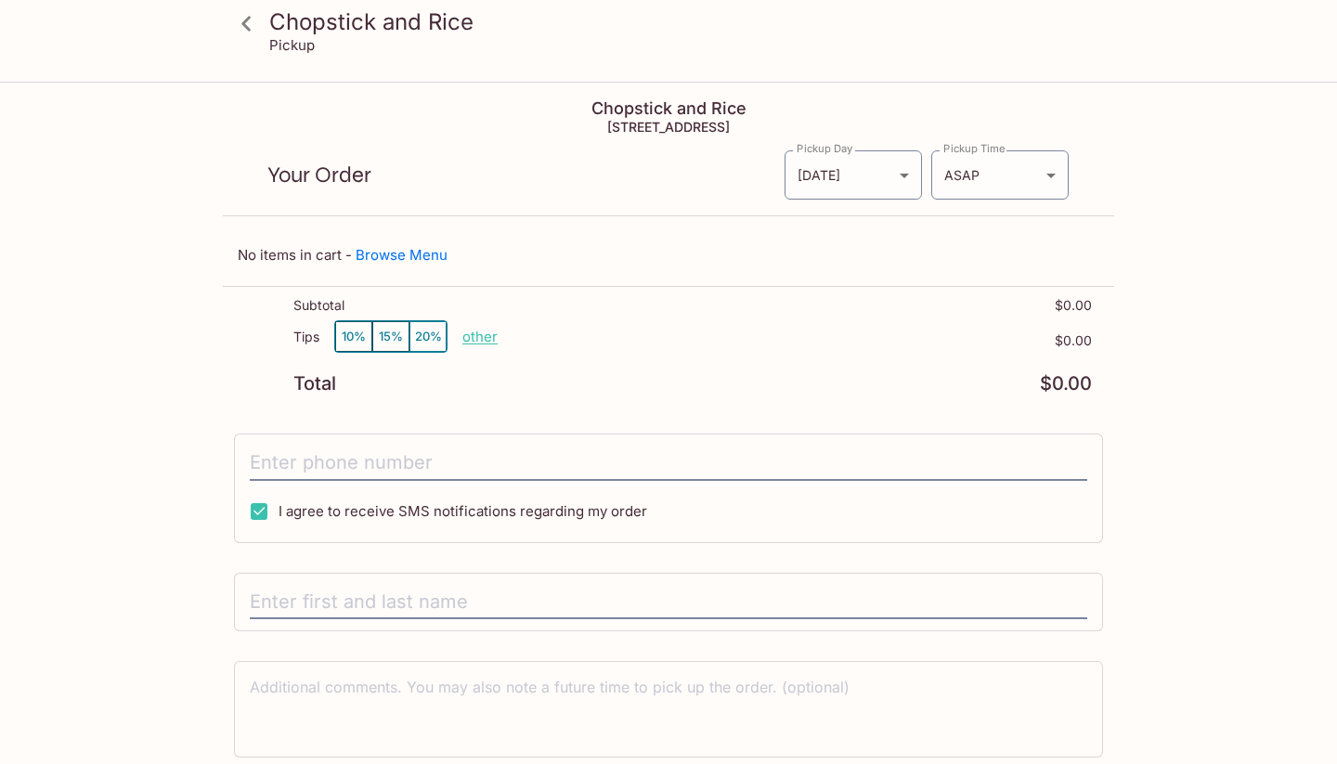
click at [235, 26] on icon at bounding box center [246, 23] width 32 height 32
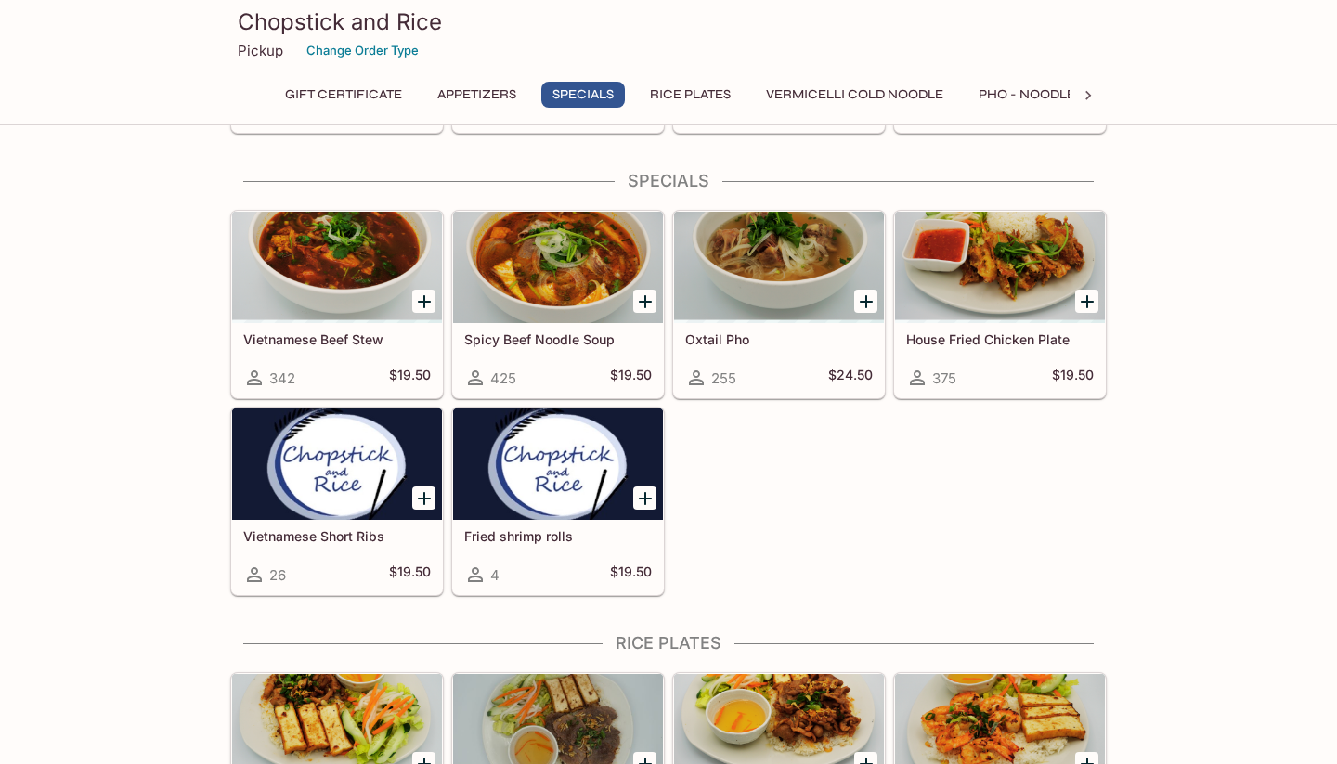
scroll to position [883, 0]
